Goal: Obtain resource: Download file/media

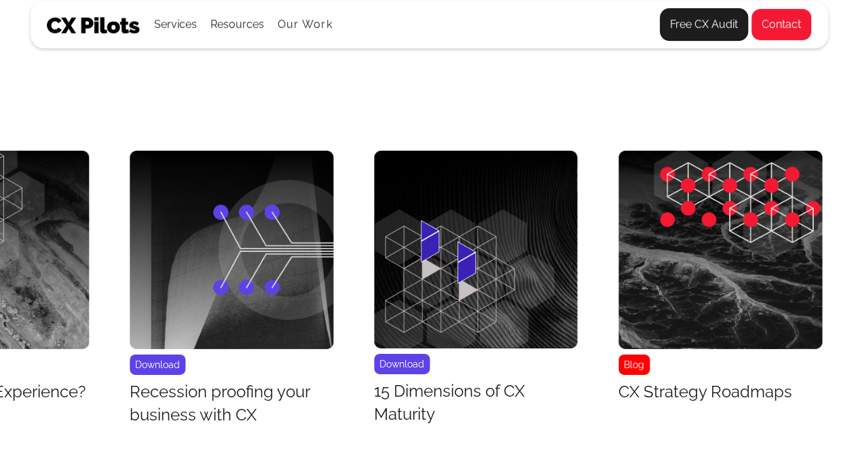
scroll to position [5289, 9658]
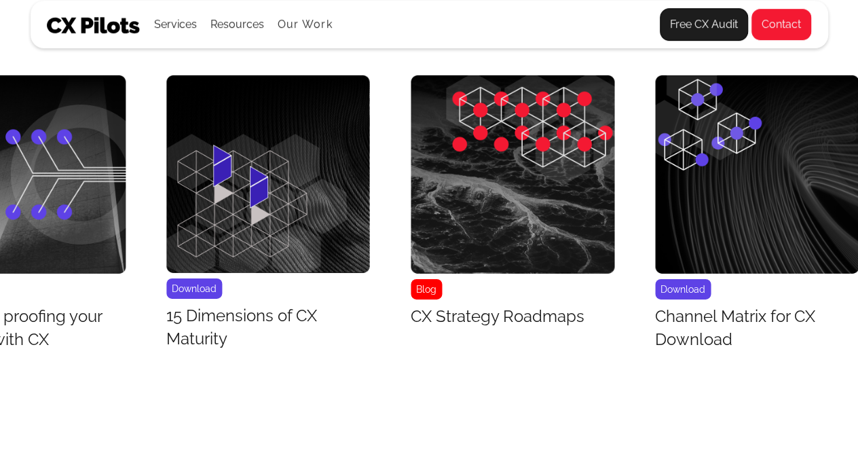
click at [844, 162] on img "43 / 43" at bounding box center [757, 174] width 204 height 198
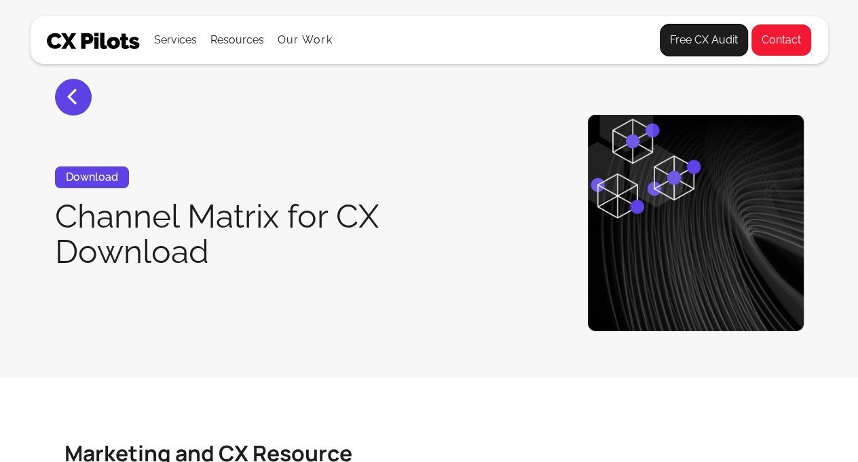
click at [844, 162] on section "< Download Channel Matrix for CX Download" at bounding box center [429, 188] width 858 height 377
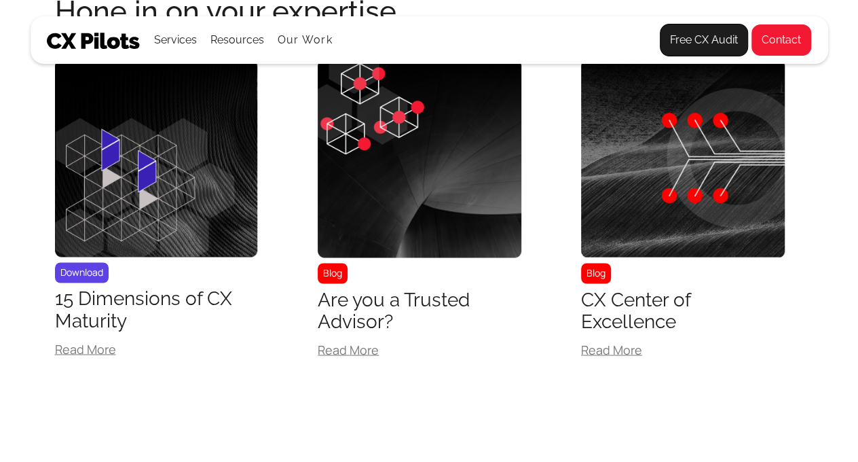
scroll to position [1123, 0]
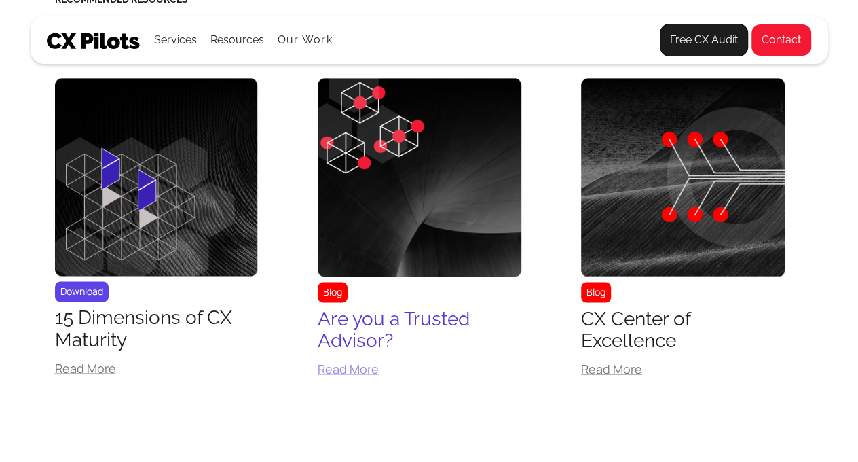
click at [349, 260] on img at bounding box center [420, 177] width 204 height 198
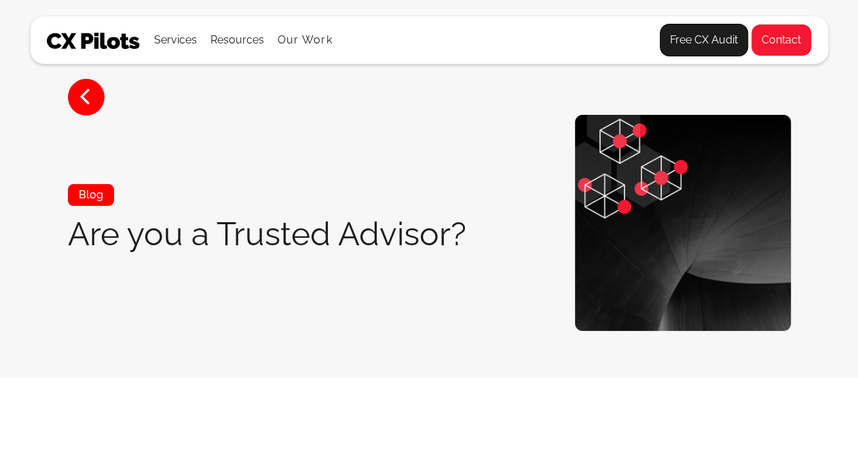
click at [349, 260] on div "Blog Are you a Trusted Advisor?" at bounding box center [267, 223] width 398 height 78
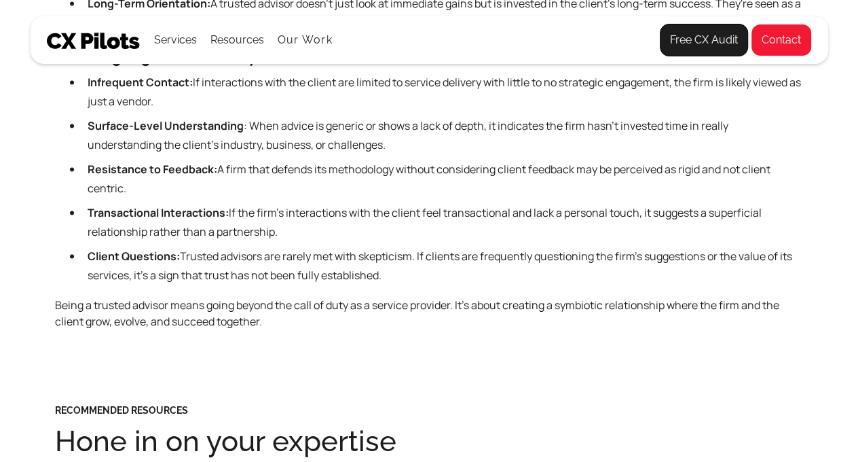
scroll to position [1587, 0]
